Goal: Task Accomplishment & Management: Use online tool/utility

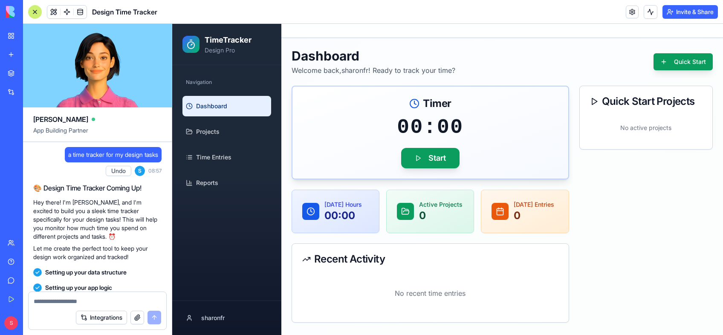
scroll to position [216, 0]
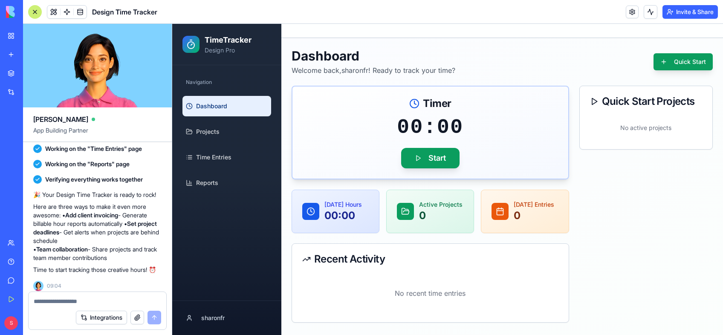
click at [13, 41] on link "My Workspace" at bounding box center [20, 35] width 34 height 17
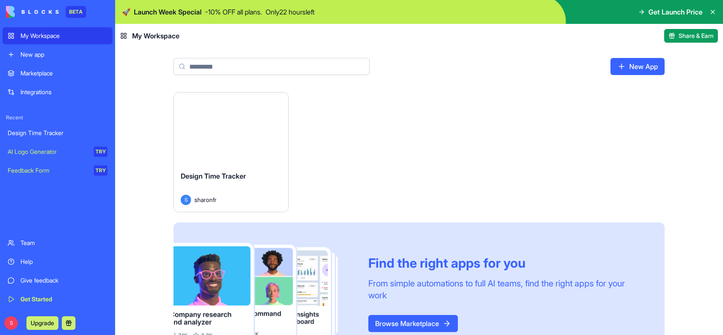
click at [596, 185] on div "Launch Design Time Tracker S sharonfr Find the right apps for you From simple a…" at bounding box center [418, 228] width 491 height 273
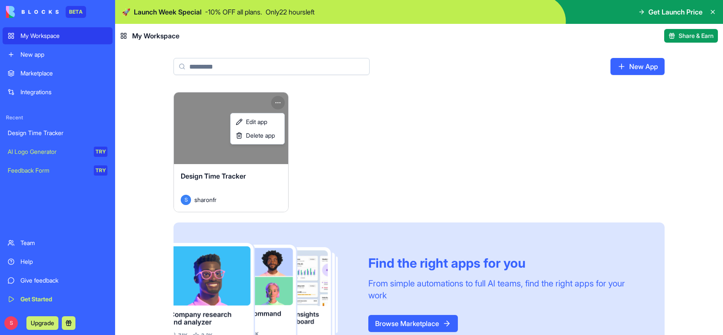
click at [279, 104] on html "BETA My Workspace New app Marketplace Integrations Recent Design Time Tracker A…" at bounding box center [361, 167] width 723 height 335
click at [372, 136] on html "BETA My Workspace New app Marketplace Integrations Recent Design Time Tracker A…" at bounding box center [361, 167] width 723 height 335
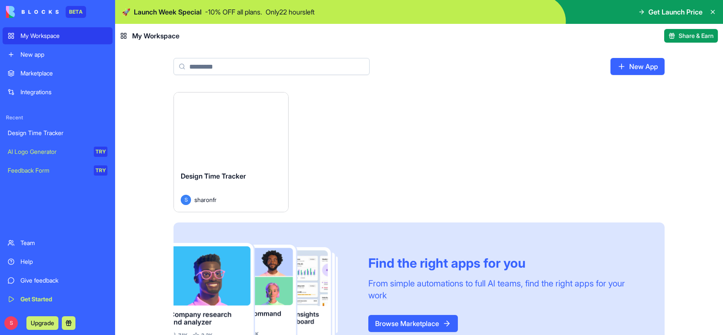
click at [279, 102] on html "BETA My Workspace New app Marketplace Integrations Recent Design Time Tracker A…" at bounding box center [361, 167] width 723 height 335
click at [366, 128] on html "BETA My Workspace New app Marketplace Integrations Recent Design Time Tracker A…" at bounding box center [361, 167] width 723 height 335
click at [366, 128] on div "Launch Design Time Tracker S sharonfr Find the right apps for you From simple a…" at bounding box center [418, 228] width 491 height 273
click at [284, 105] on div "Launch" at bounding box center [231, 128] width 114 height 72
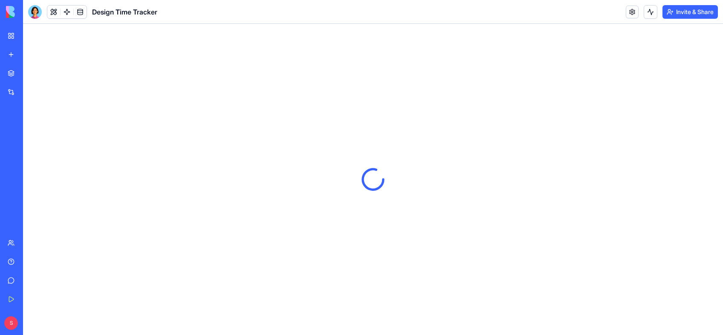
click at [12, 34] on link "My Workspace" at bounding box center [20, 35] width 34 height 17
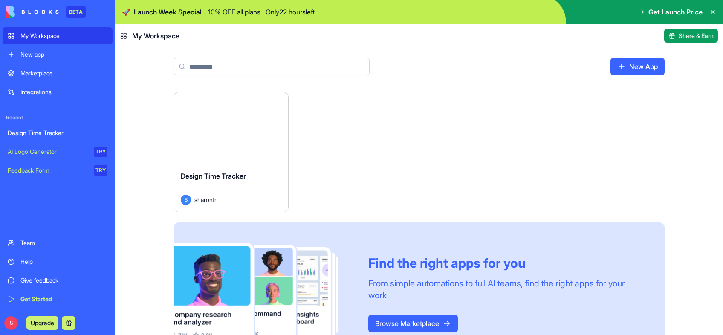
click at [49, 35] on div "My Workspace" at bounding box center [63, 36] width 87 height 9
click at [46, 10] on img at bounding box center [32, 12] width 53 height 12
click at [279, 104] on html "BETA My Workspace New app Marketplace Integrations Recent Design Time Tracker A…" at bounding box center [361, 167] width 723 height 335
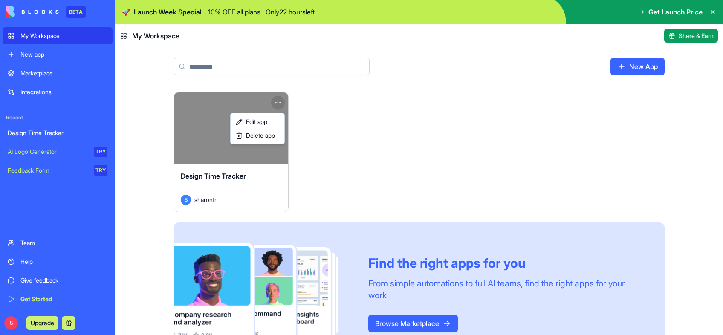
click at [456, 190] on html "BETA My Workspace New app Marketplace Integrations Recent Design Time Tracker A…" at bounding box center [361, 167] width 723 height 335
